Goal: Task Accomplishment & Management: Use online tool/utility

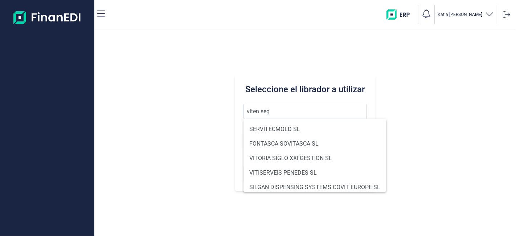
click at [244, 165] on button "Buscar" at bounding box center [305, 173] width 123 height 17
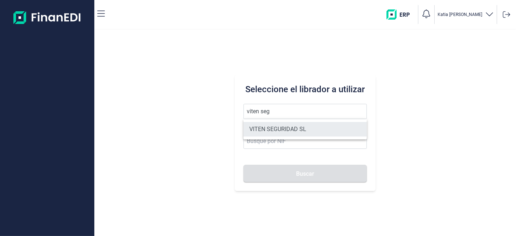
click at [281, 131] on li "VITEN SEGURIDAD SL" at bounding box center [305, 129] width 123 height 15
type input "VITEN SEGURIDAD SL"
type input "B83744680"
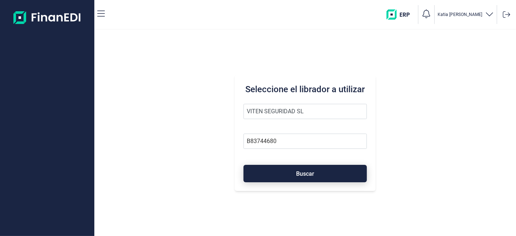
click at [298, 175] on span "Buscar" at bounding box center [305, 173] width 18 height 5
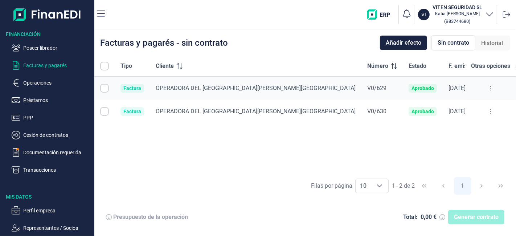
checkbox input "true"
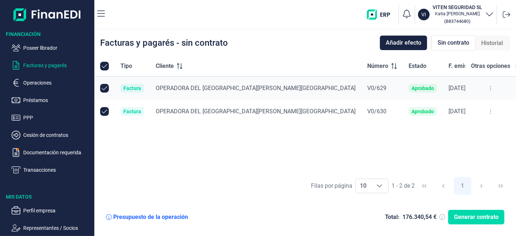
checkbox input "true"
click at [478, 218] on span "Generar contrato" at bounding box center [476, 217] width 45 height 9
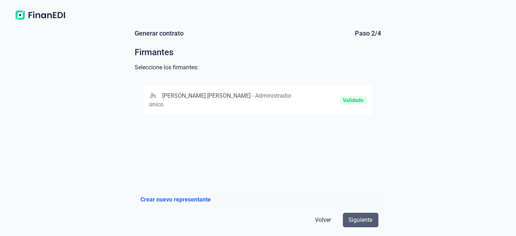
click at [369, 219] on span "Siguiente" at bounding box center [361, 220] width 24 height 9
click at [182, 91] on div "[PERSON_NAME] [PERSON_NAME] - Administrador único" at bounding box center [222, 99] width 145 height 17
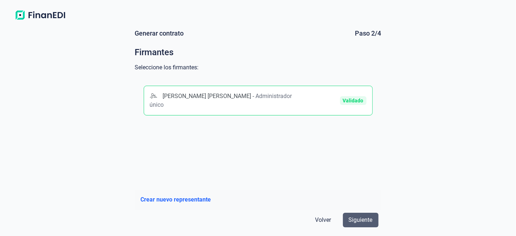
click at [367, 222] on span "Siguiente" at bounding box center [361, 220] width 24 height 9
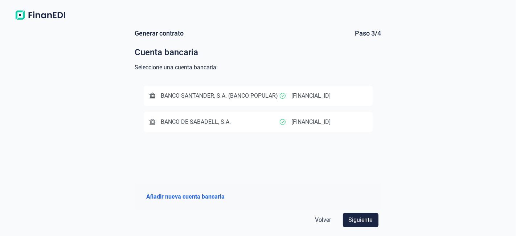
click at [257, 122] on div "BANCO DE SABADELL, S.A." at bounding box center [215, 122] width 130 height 9
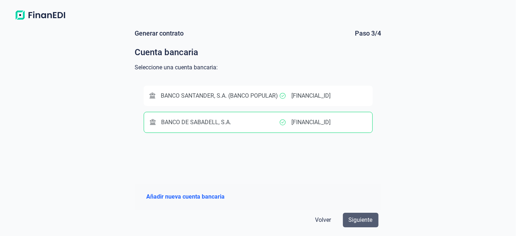
click at [361, 216] on span "Siguiente" at bounding box center [361, 220] width 24 height 9
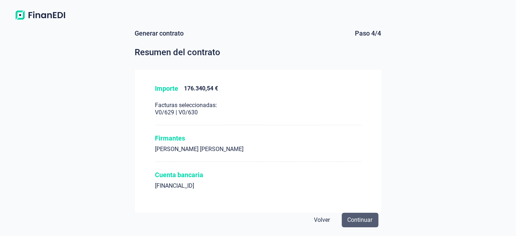
click at [357, 220] on span "Continuar" at bounding box center [360, 220] width 25 height 9
